Goal: Task Accomplishment & Management: Manage account settings

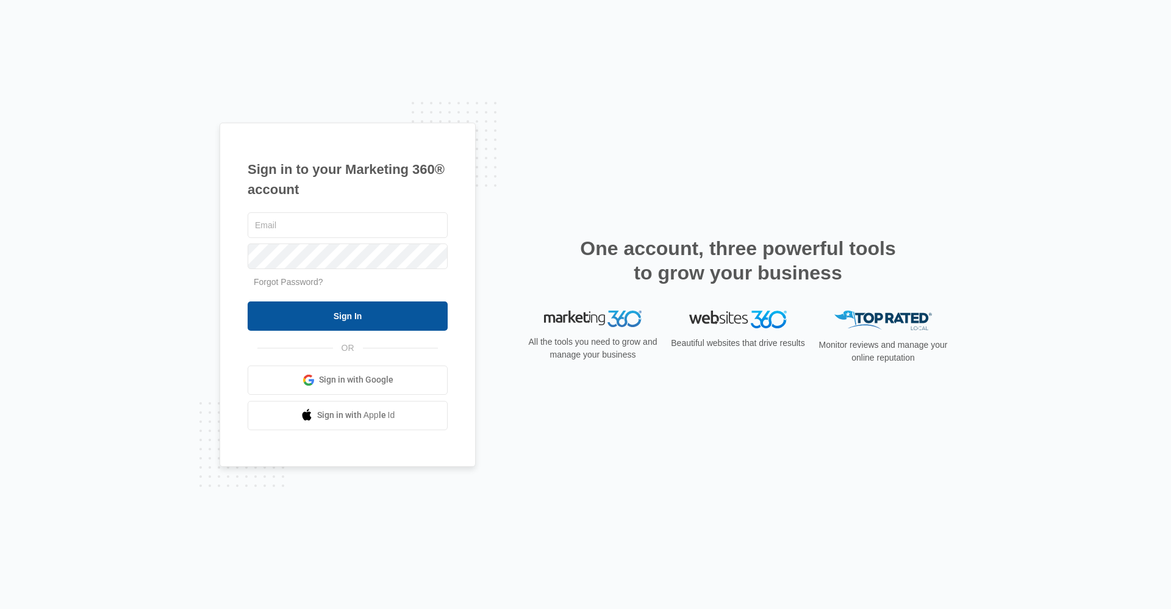
type input "[EMAIL_ADDRESS][DOMAIN_NAME]"
click at [282, 317] on input "Sign In" at bounding box center [348, 315] width 200 height 29
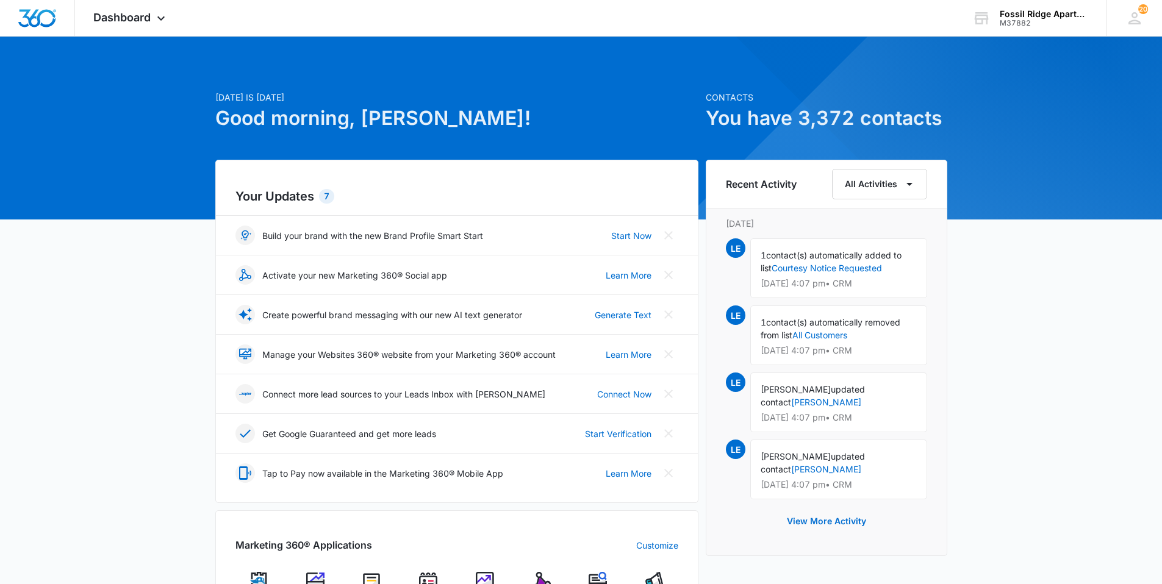
click at [427, 579] on img at bounding box center [428, 581] width 18 height 18
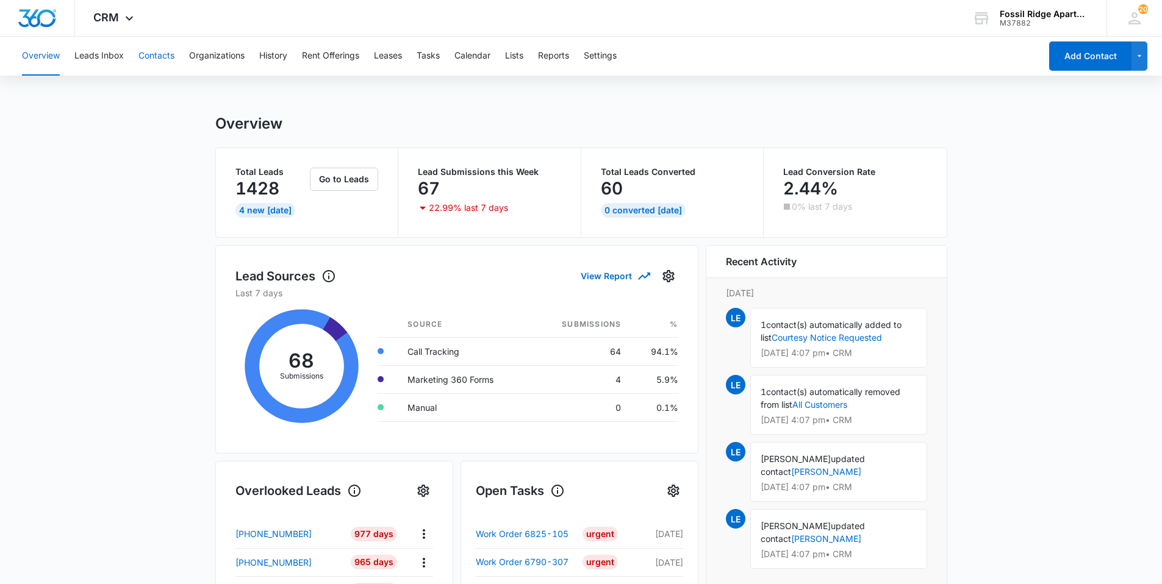
click at [150, 59] on button "Contacts" at bounding box center [156, 56] width 36 height 39
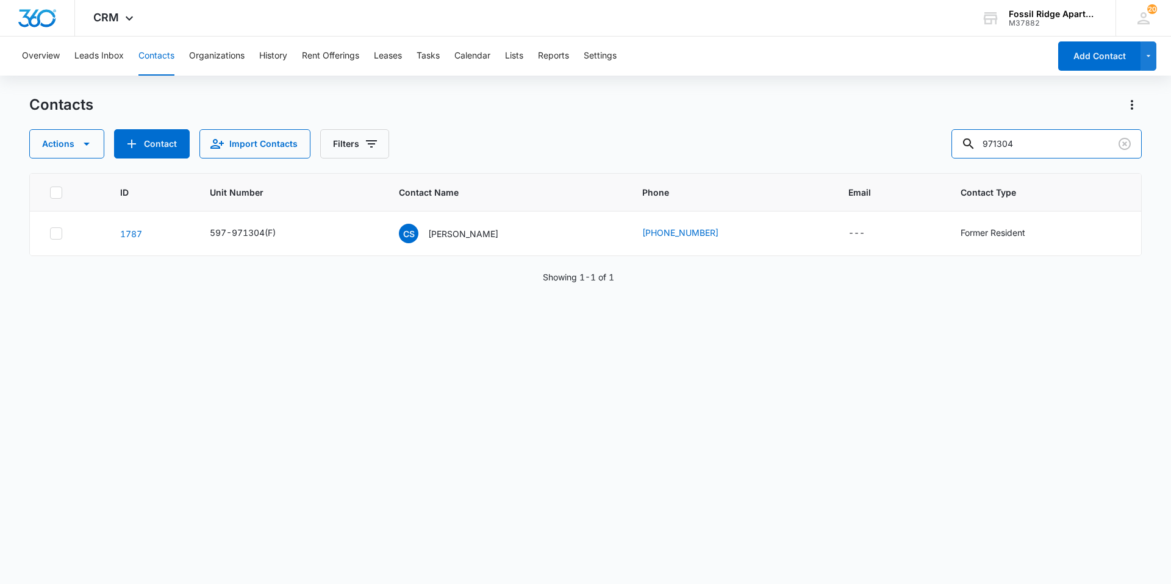
drag, startPoint x: 1033, startPoint y: 136, endPoint x: 926, endPoint y: 151, distance: 107.8
click at [926, 151] on div "Actions Contact Import Contacts Filters 971304" at bounding box center [585, 143] width 1112 height 29
type input "700303"
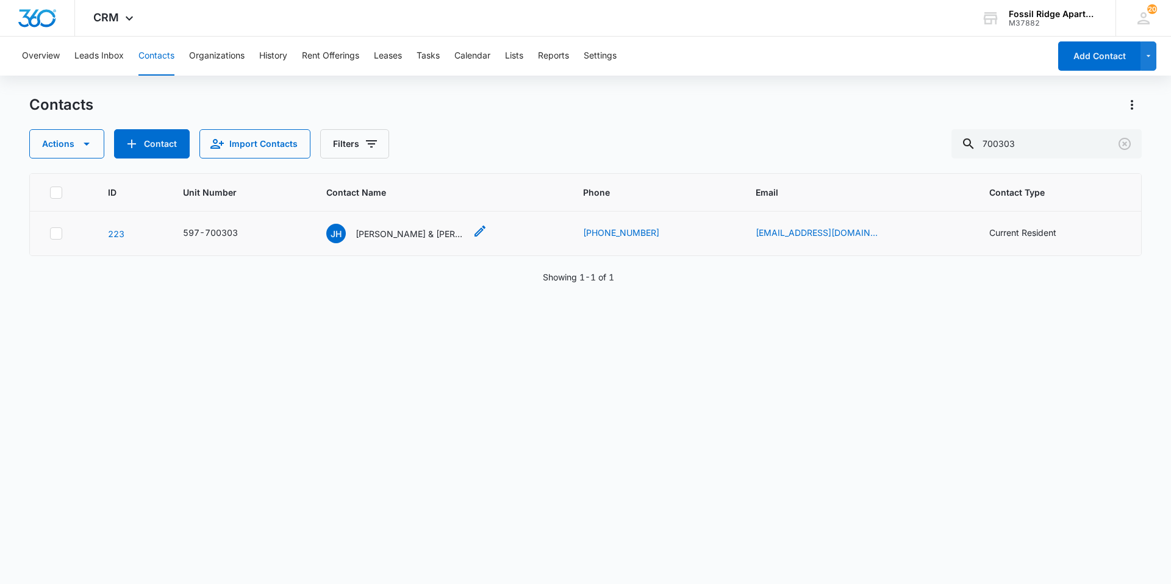
click at [390, 237] on p "Joel Hueber & Marie Bodda" at bounding box center [411, 233] width 110 height 13
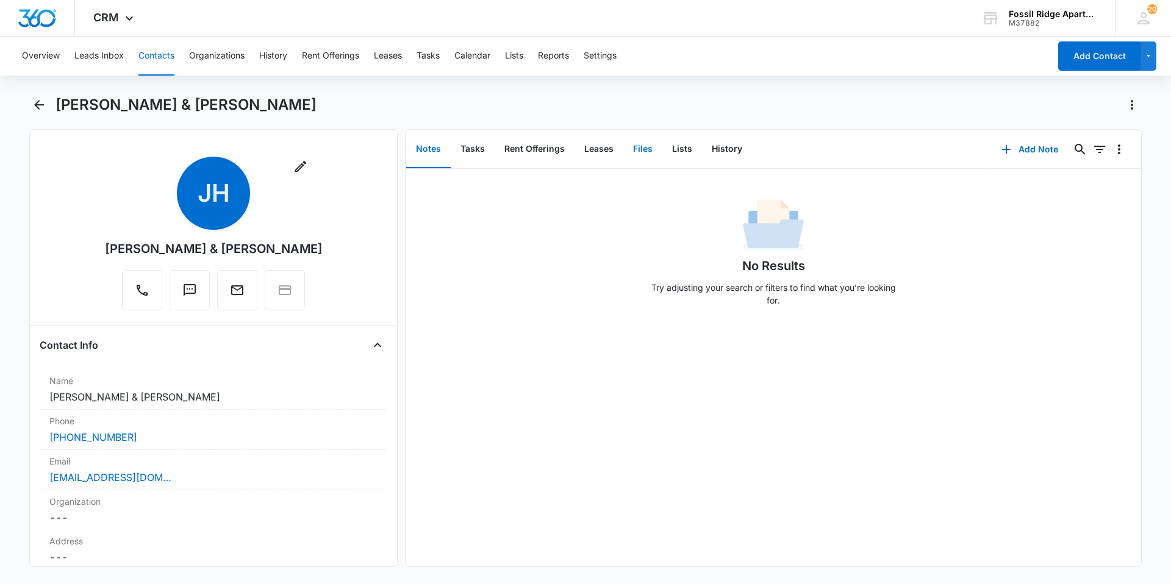
click at [638, 148] on button "Files" at bounding box center [642, 150] width 39 height 38
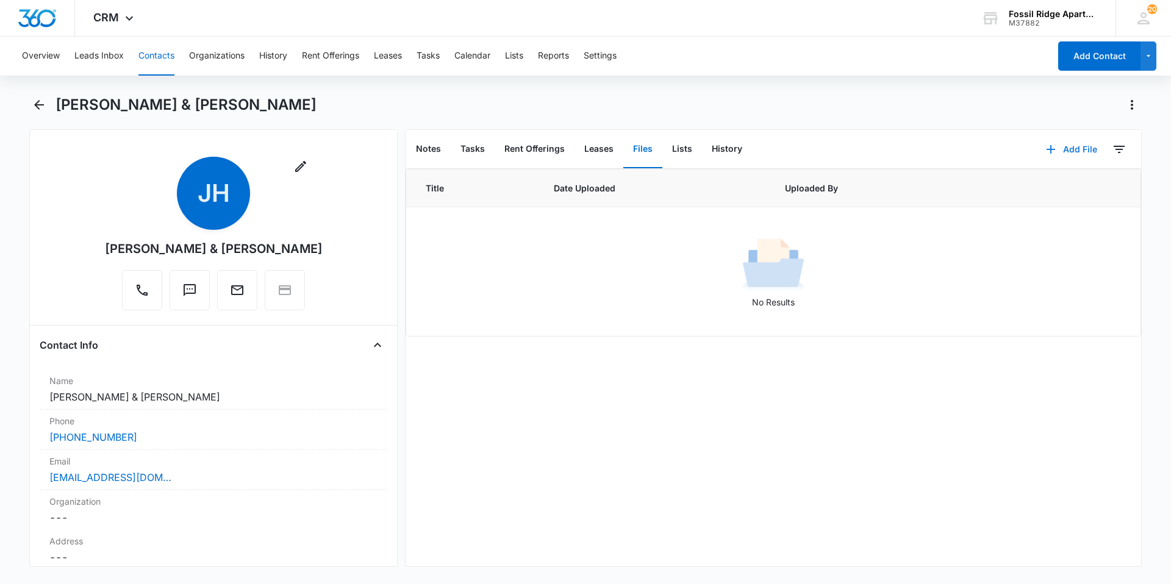
click at [1043, 146] on icon "button" at bounding box center [1050, 149] width 15 height 15
click at [1031, 186] on div "Upload Files" at bounding box center [1055, 188] width 49 height 9
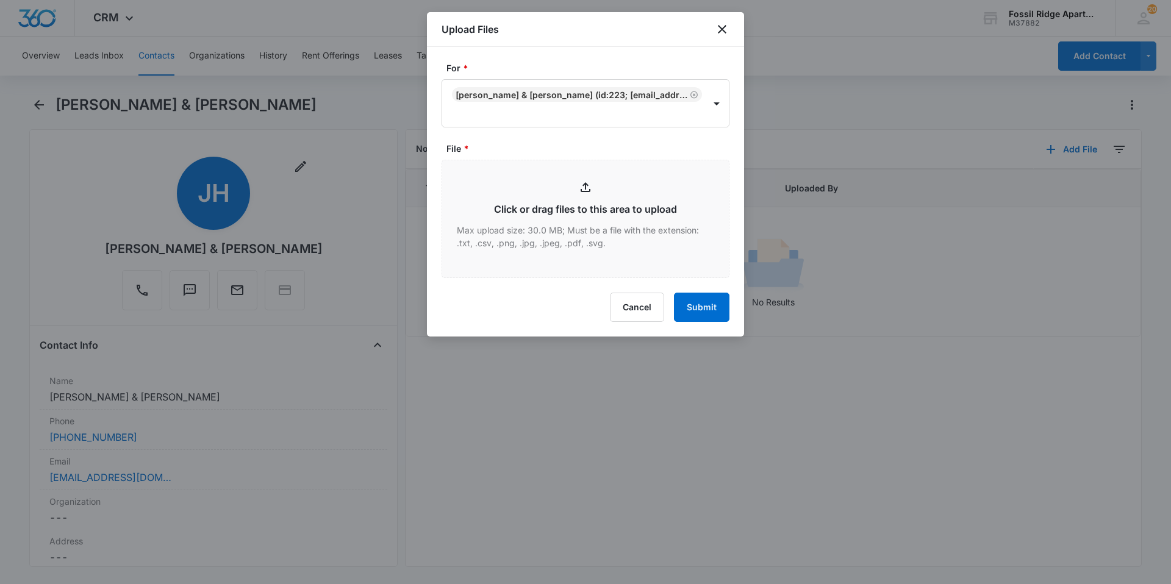
type input "C:\fakepath\Xerox Scan_09162025094328.pdf"
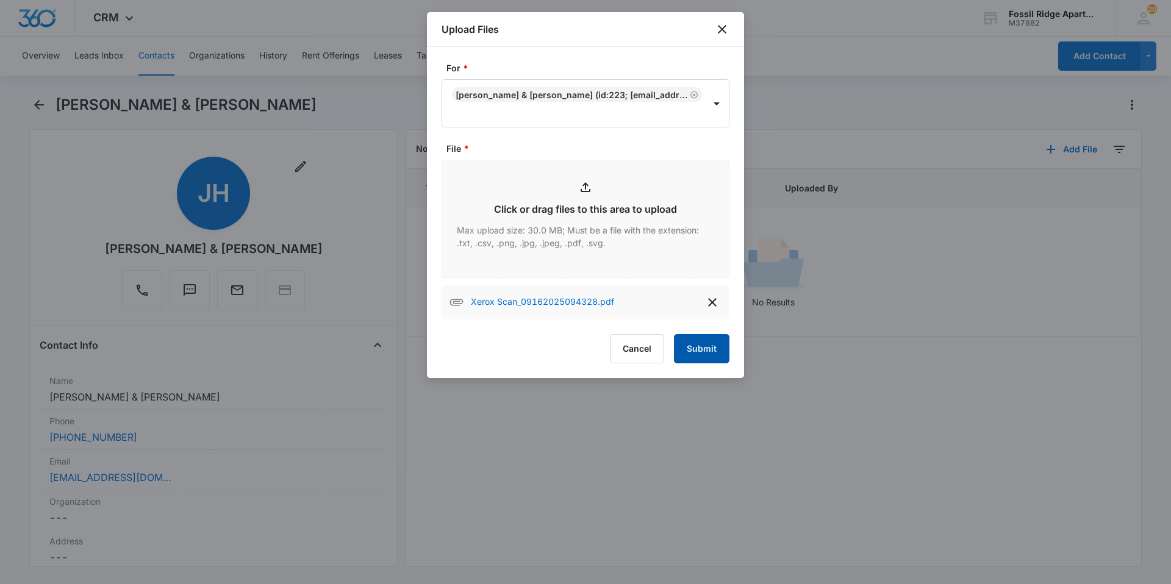
click at [701, 350] on button "Submit" at bounding box center [701, 348] width 55 height 29
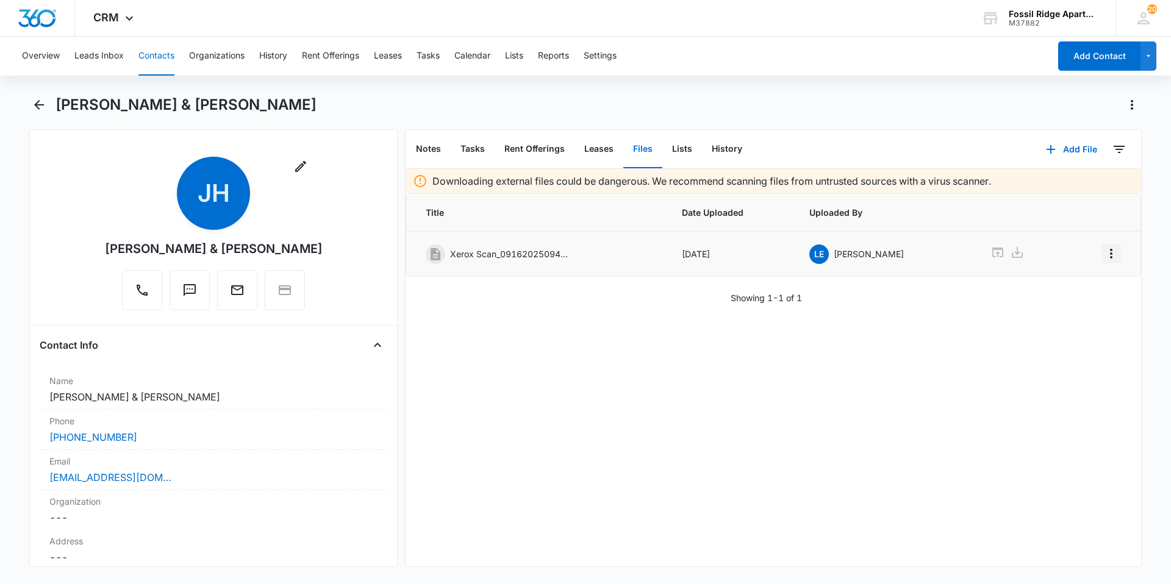
click at [1110, 253] on icon "Overflow Menu" at bounding box center [1111, 254] width 2 height 10
click at [1061, 290] on div "Edit" at bounding box center [1069, 288] width 26 height 9
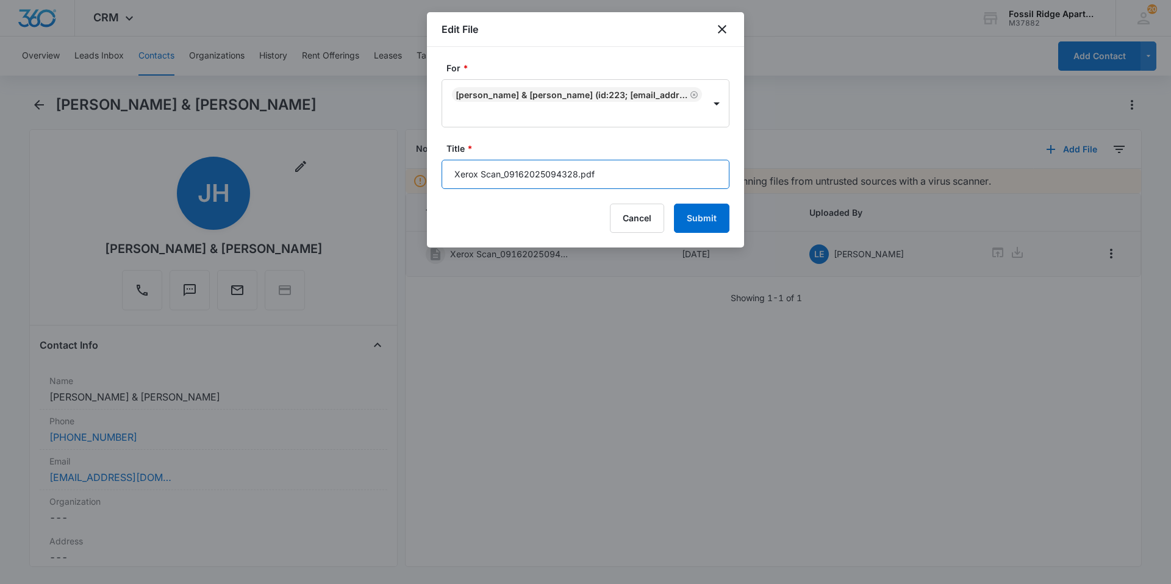
drag, startPoint x: 576, startPoint y: 173, endPoint x: 443, endPoint y: 184, distance: 134.0
click at [443, 184] on input "Xerox Scan_09162025094328.pdf" at bounding box center [586, 174] width 288 height 29
type input "Disbursement 597-700303.pdf"
click at [704, 224] on button "Submit" at bounding box center [701, 218] width 55 height 29
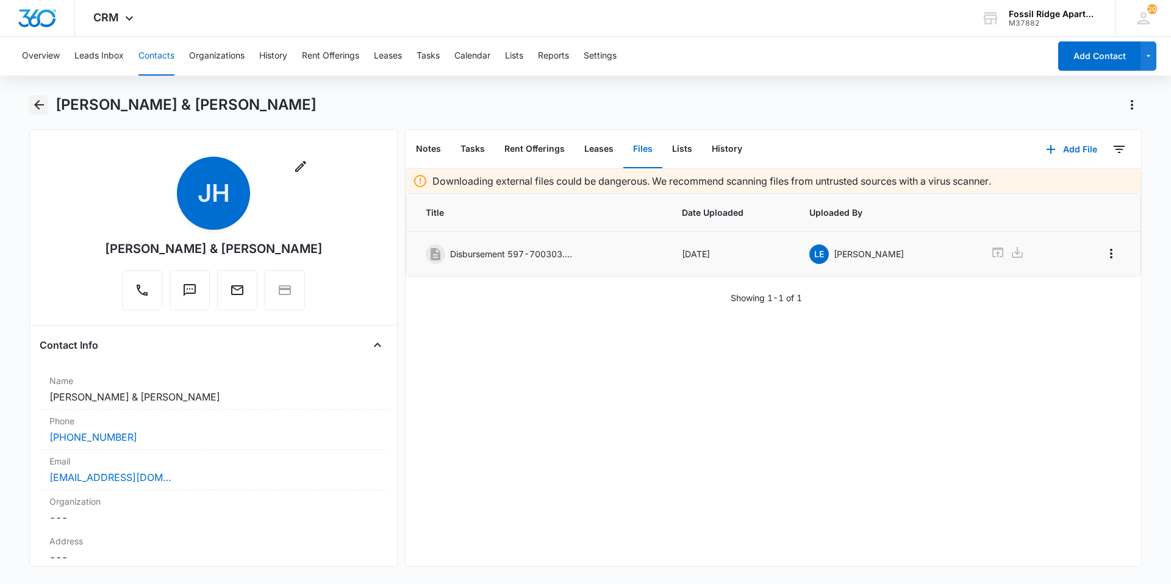
click at [38, 106] on icon "Back" at bounding box center [39, 105] width 15 height 15
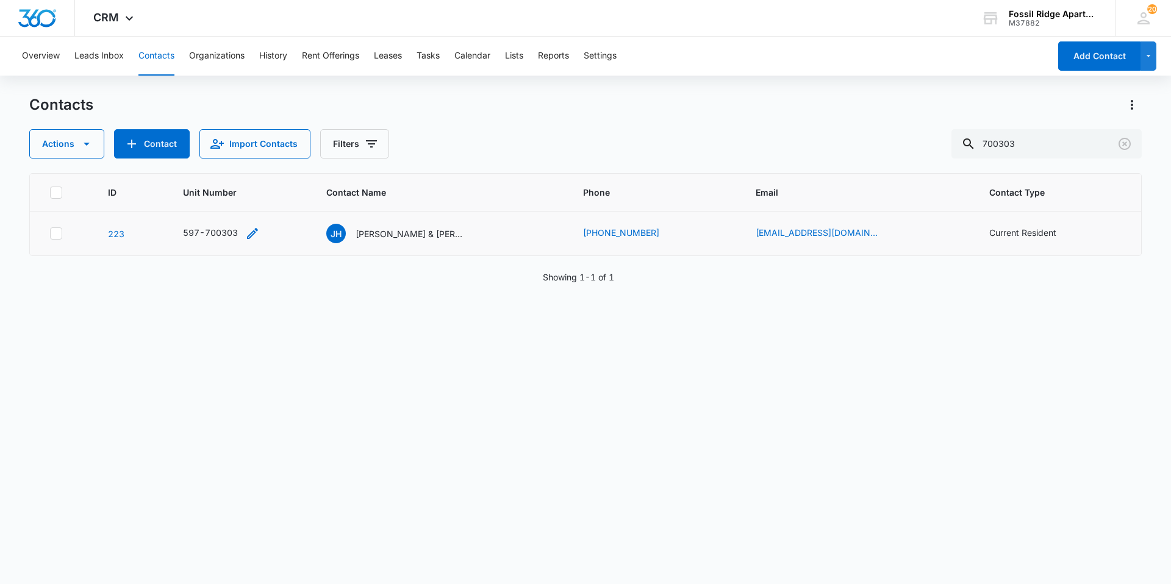
click at [256, 234] on icon "Unit Number - 597-700303 - Select to Edit Field" at bounding box center [252, 233] width 15 height 15
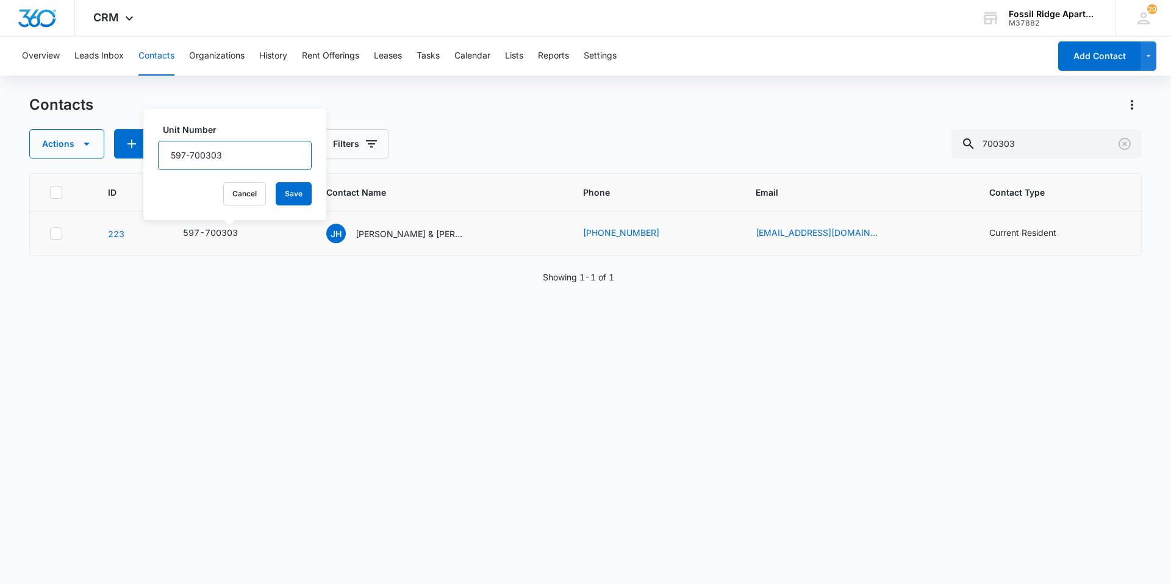
click at [233, 155] on input "597-700303" at bounding box center [235, 155] width 154 height 29
type input "597-700303(F)"
click at [278, 191] on button "Save" at bounding box center [294, 193] width 36 height 23
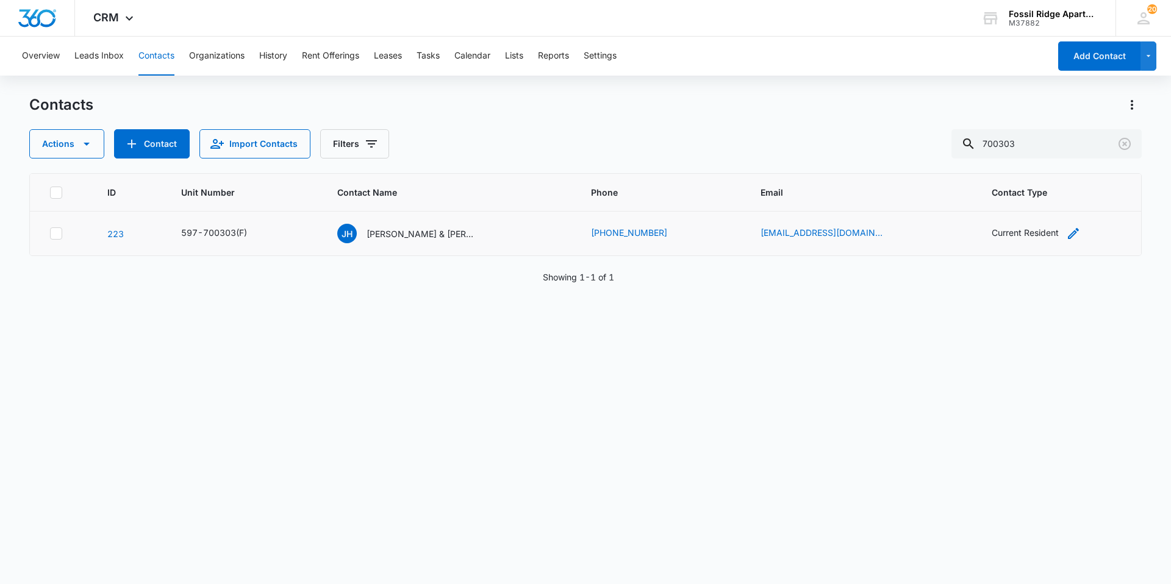
click at [1066, 235] on icon "Contact Type - Current Resident - Select to Edit Field" at bounding box center [1073, 233] width 15 height 15
click at [1034, 154] on icon "Remove Current Resident" at bounding box center [1035, 154] width 7 height 7
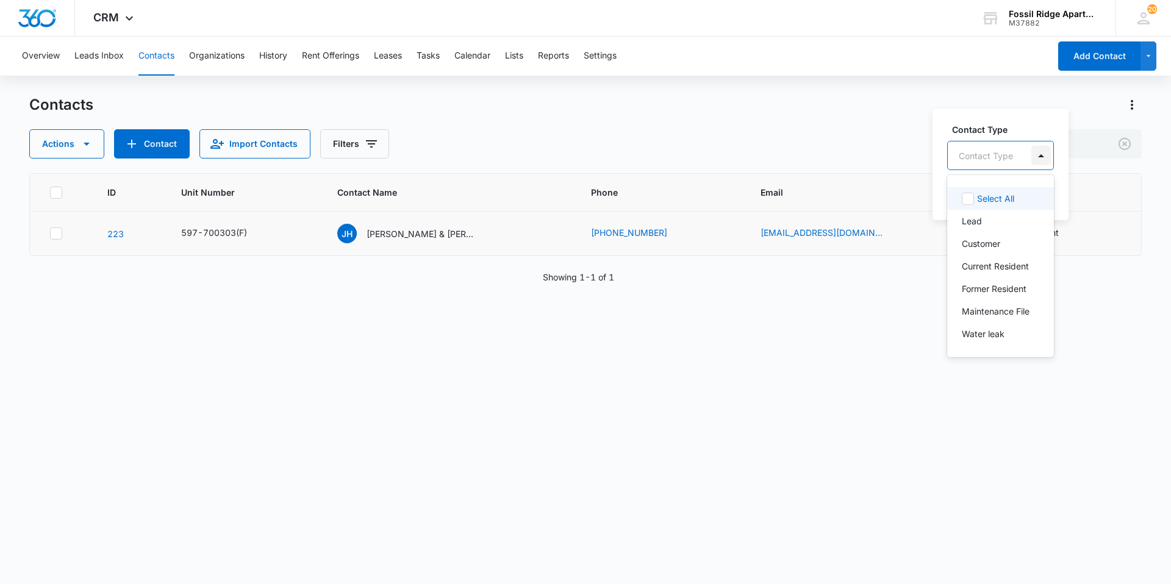
click at [1038, 156] on div at bounding box center [1041, 156] width 20 height 20
click at [965, 287] on p "Former Resident" at bounding box center [994, 288] width 65 height 13
click at [1058, 149] on div "Former Resident" at bounding box center [1006, 154] width 116 height 29
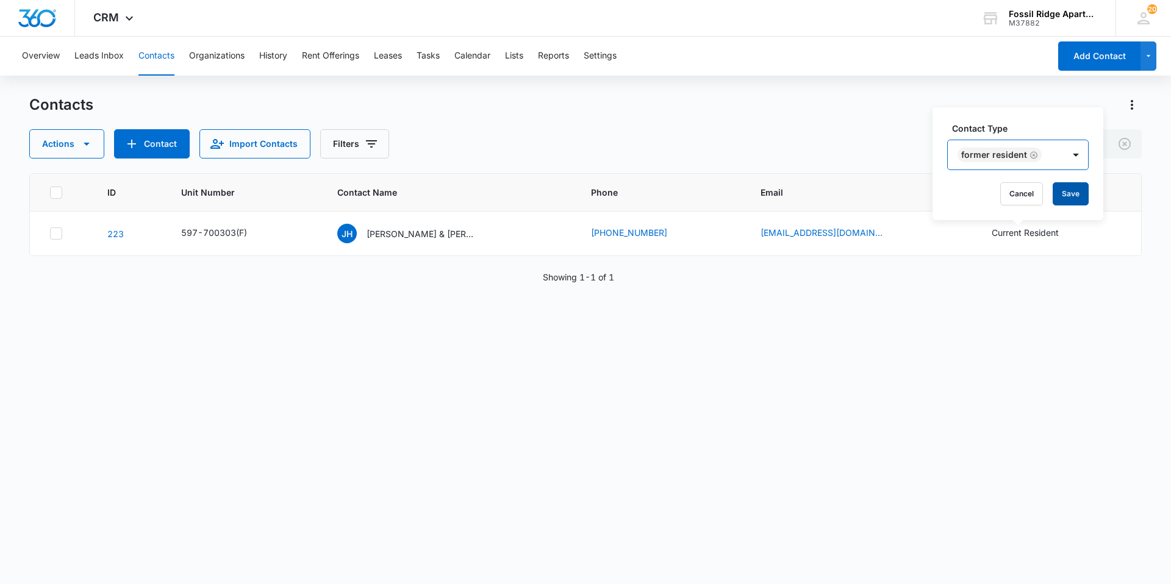
click at [1070, 196] on button "Save" at bounding box center [1071, 193] width 36 height 23
